Goal: Navigation & Orientation: Find specific page/section

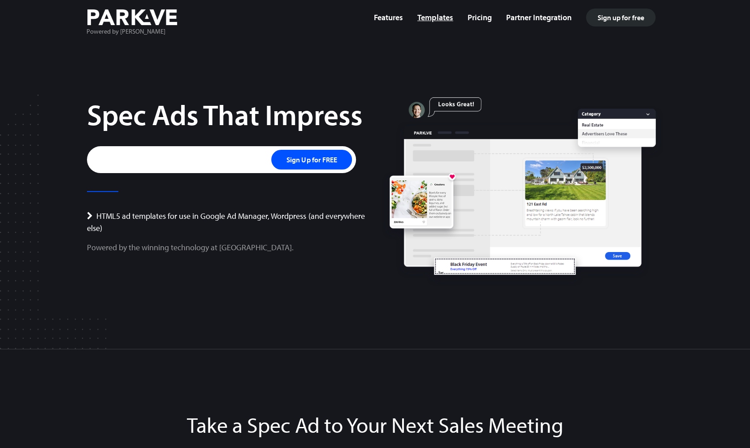
click at [433, 22] on link "Templates" at bounding box center [435, 17] width 36 height 10
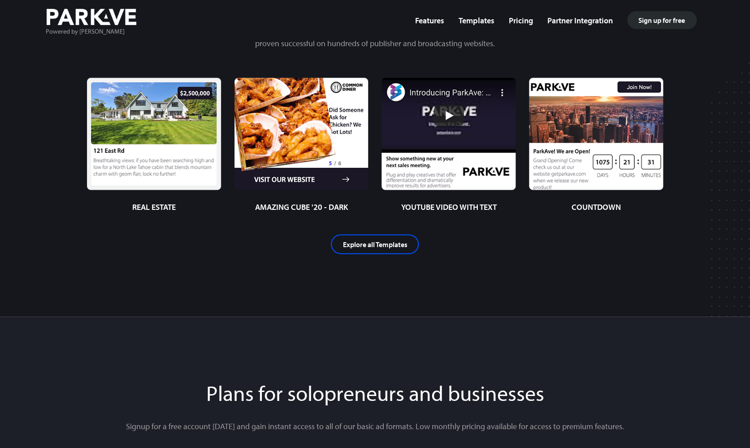
scroll to position [2266, 0]
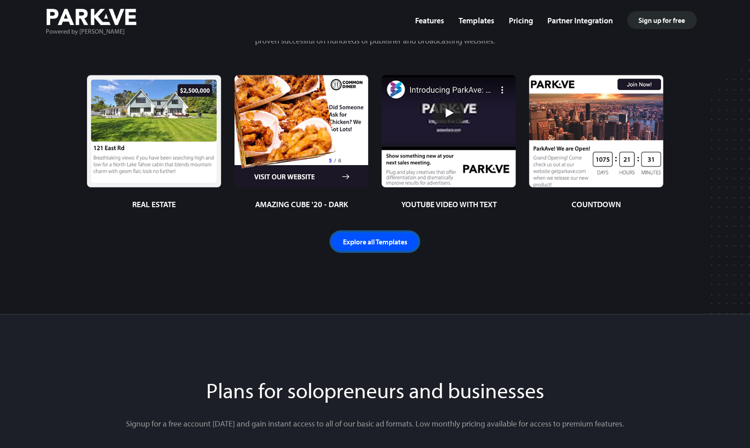
click at [368, 242] on link "Explore all Templates" at bounding box center [375, 242] width 88 height 20
click at [215, 231] on div "Explore all Templates" at bounding box center [374, 230] width 589 height 41
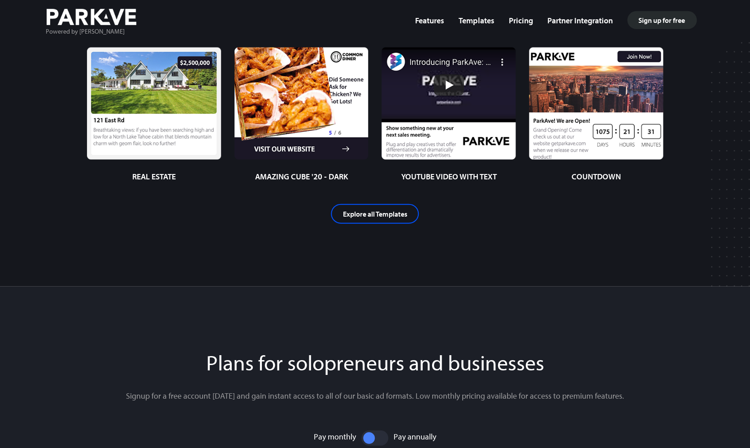
scroll to position [2295, 0]
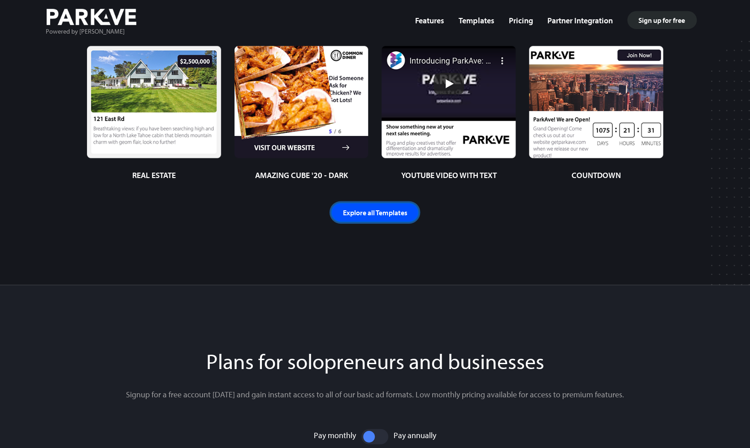
click at [373, 210] on link "Explore all Templates" at bounding box center [375, 213] width 88 height 20
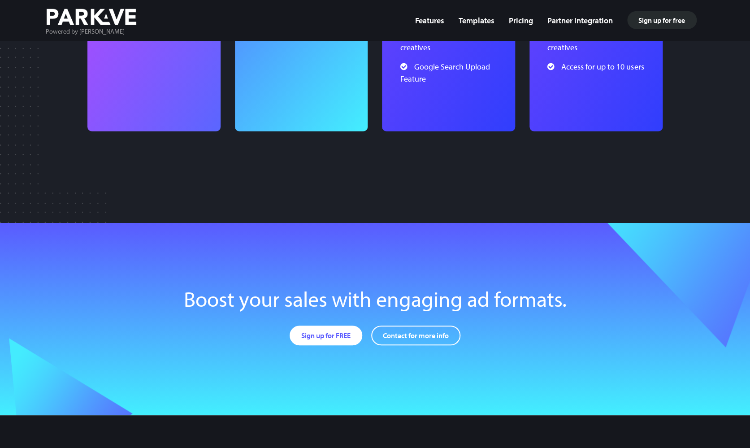
scroll to position [3320, 0]
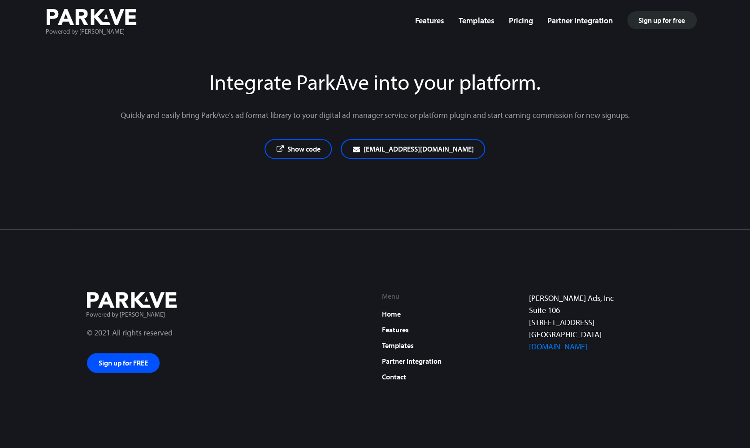
scroll to position [3320, 0]
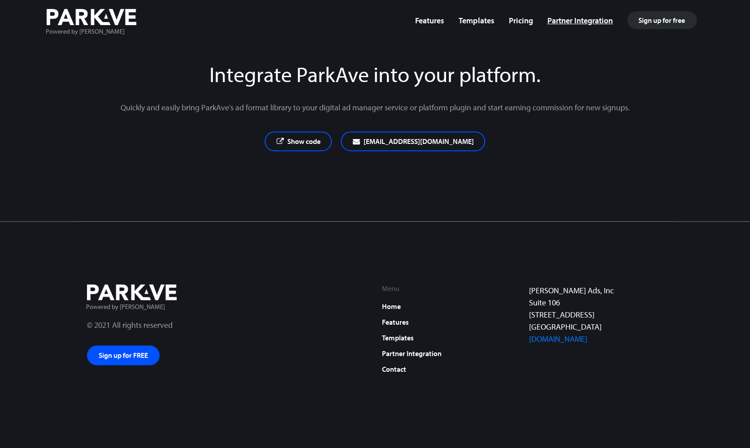
click at [575, 22] on link "Partner Integration" at bounding box center [579, 20] width 65 height 10
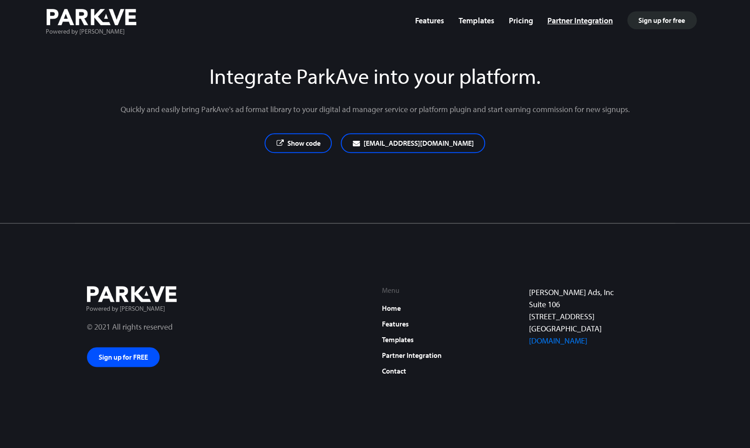
click at [575, 22] on link "Partner Integration" at bounding box center [579, 20] width 65 height 10
click at [307, 143] on link "Show code" at bounding box center [297, 143] width 67 height 20
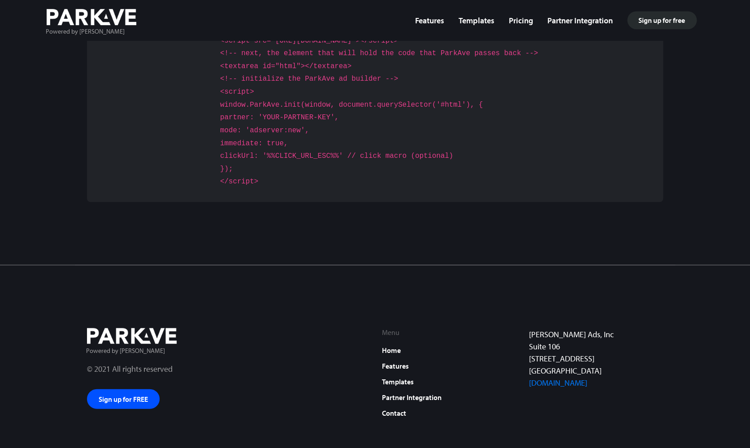
scroll to position [3610, 0]
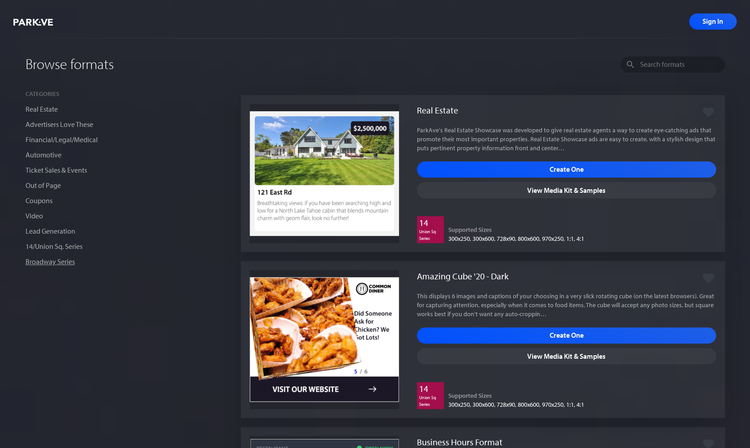
click at [59, 261] on link "Broadway Series" at bounding box center [50, 261] width 49 height 9
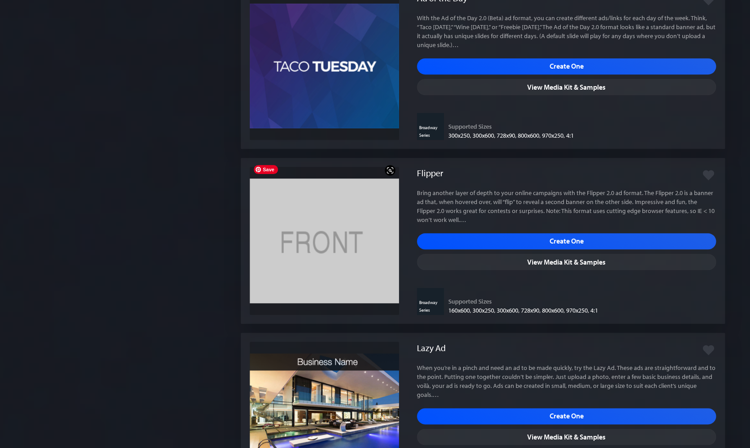
scroll to position [3226, 0]
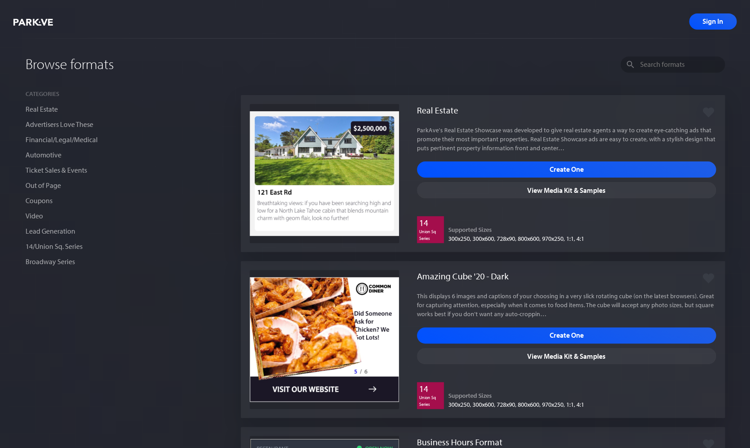
click at [67, 246] on link "14/Union Sq. Series" at bounding box center [54, 246] width 57 height 9
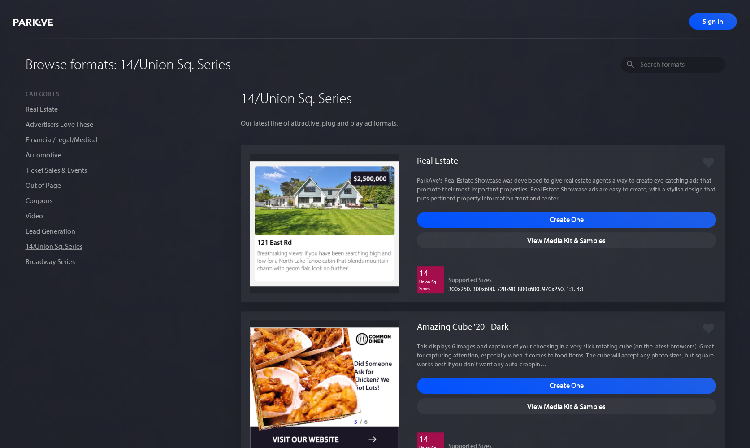
click at [65, 248] on link "14/Union Sq. Series" at bounding box center [54, 246] width 57 height 9
click at [65, 248] on link "14/Union Sq. Series" at bounding box center [56, 246] width 60 height 9
click at [138, 114] on li "Real Estate" at bounding box center [124, 108] width 197 height 15
click at [69, 125] on link "Advertisers Love These" at bounding box center [60, 124] width 68 height 9
